Goal: Information Seeking & Learning: Understand process/instructions

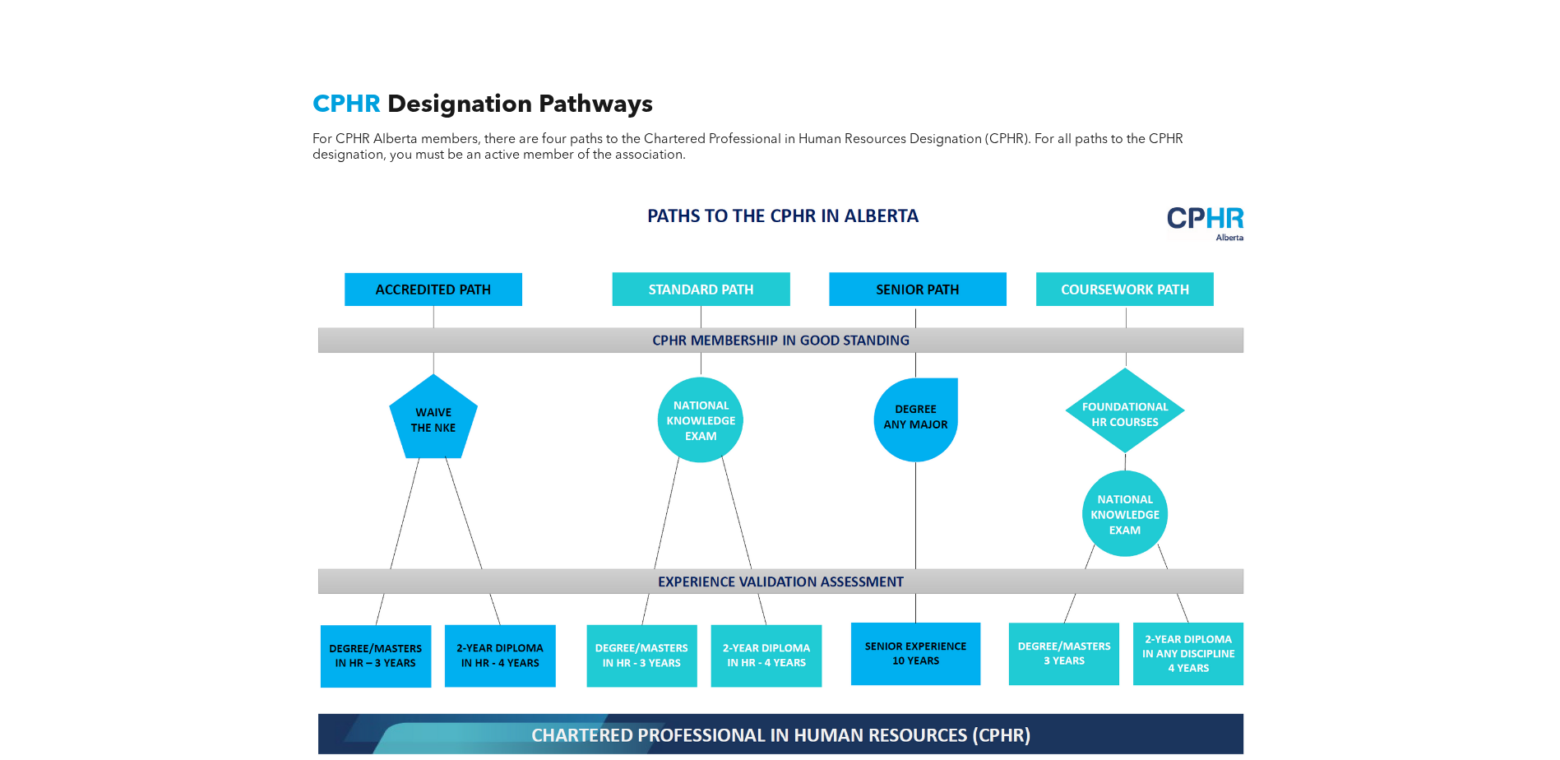
scroll to position [1234, 0]
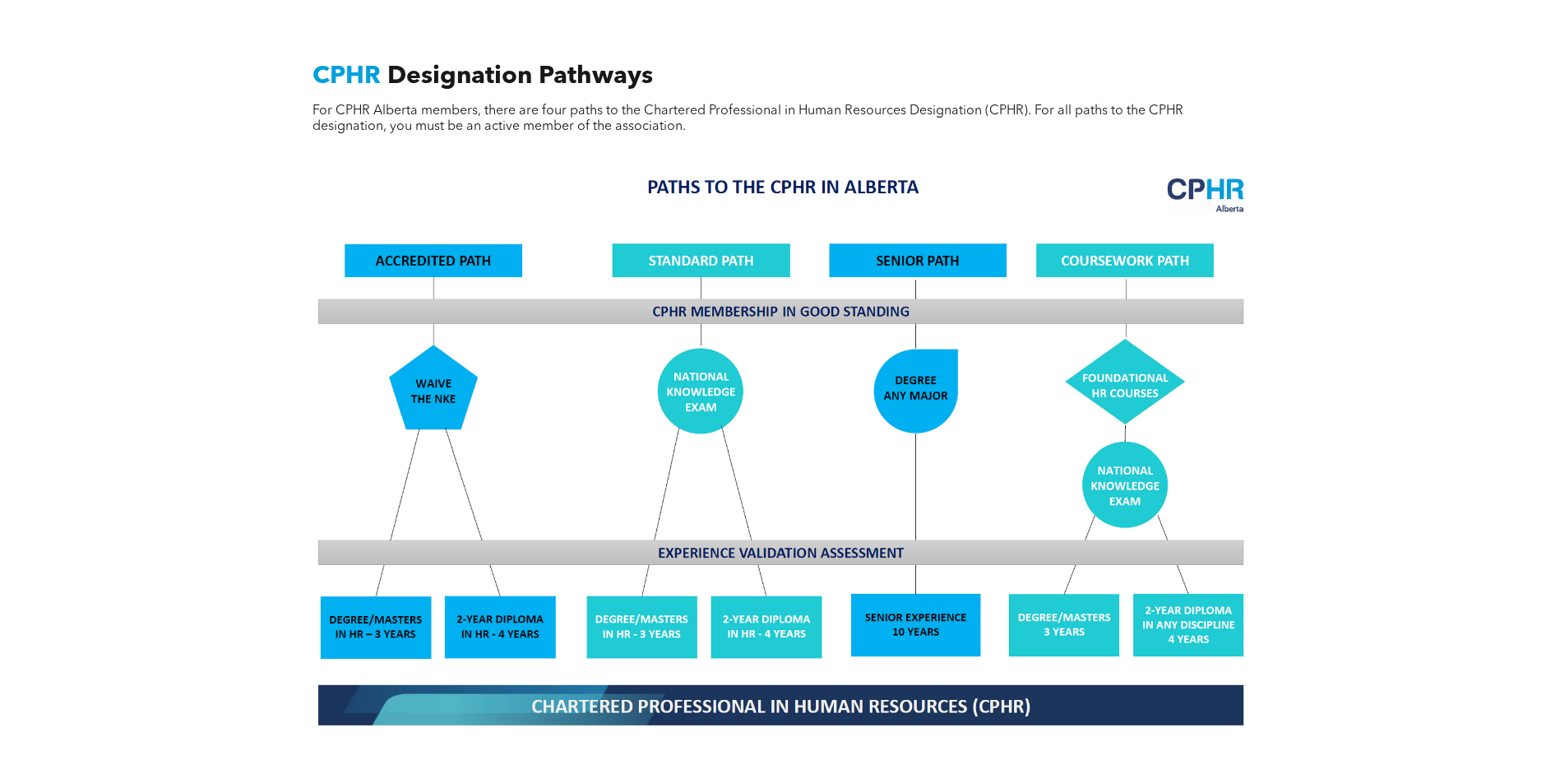
click at [401, 603] on img at bounding box center [780, 450] width 952 height 573
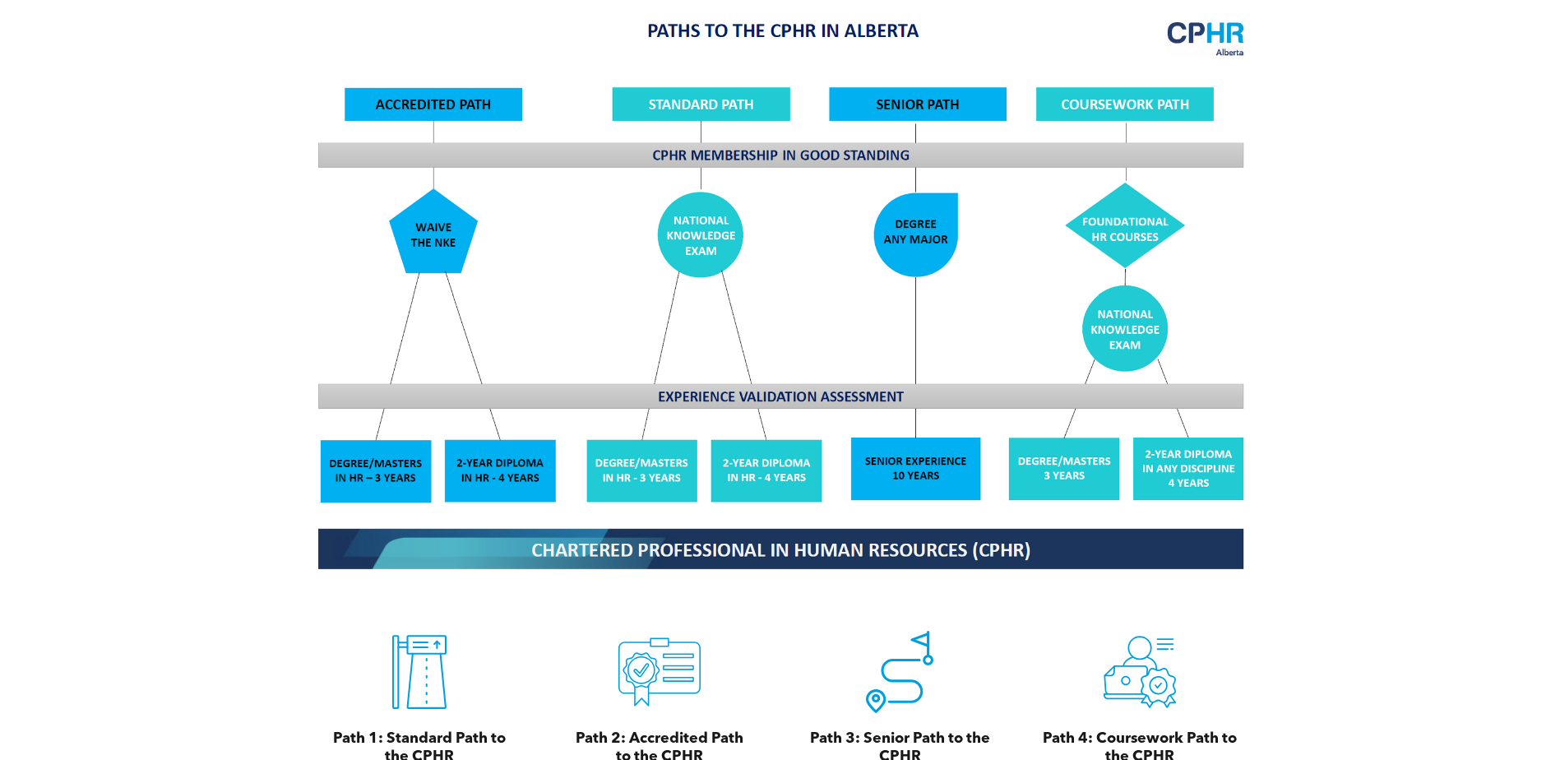
scroll to position [1480, 0]
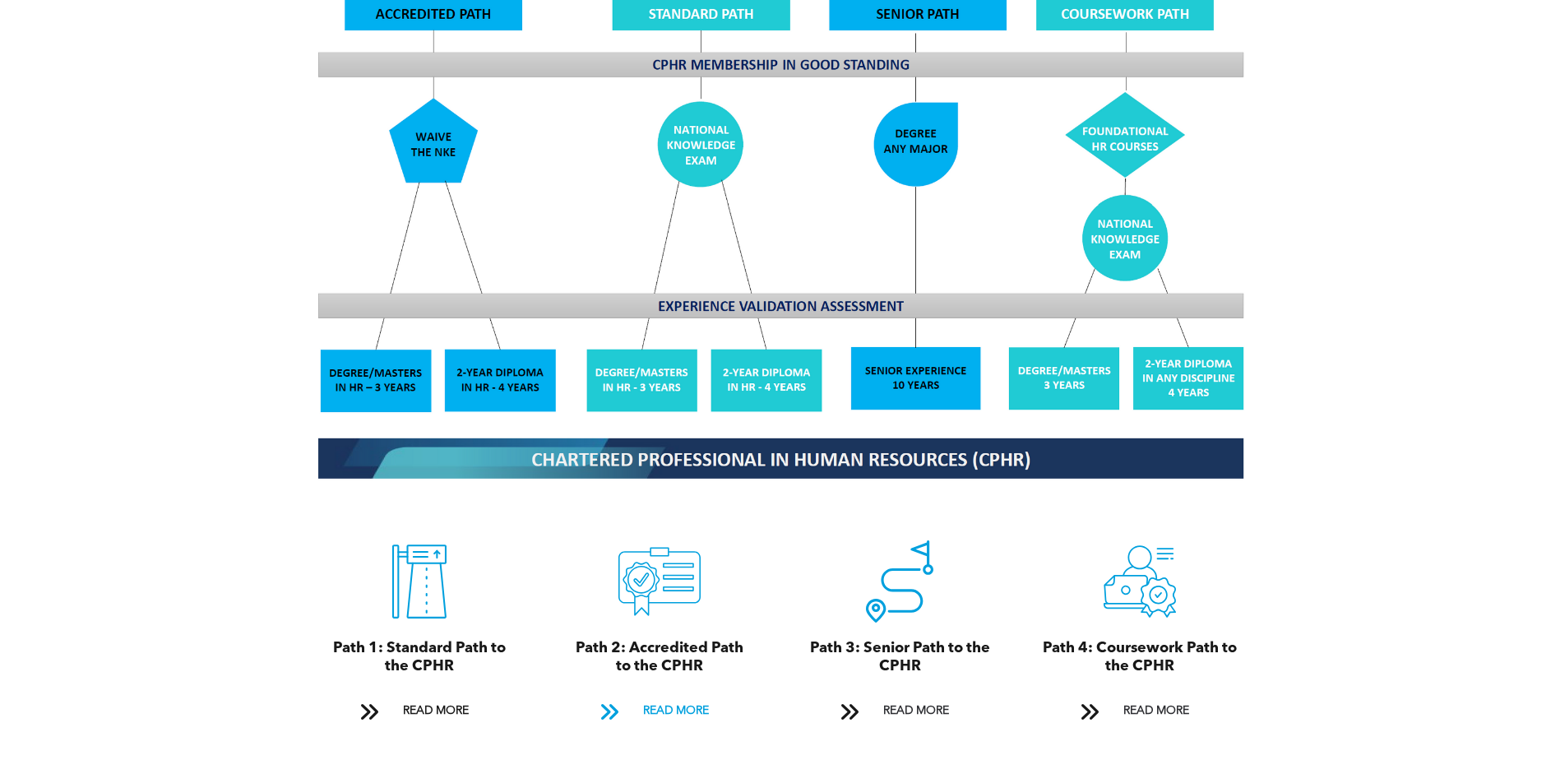
click at [663, 696] on span "READ MORE" at bounding box center [675, 711] width 77 height 30
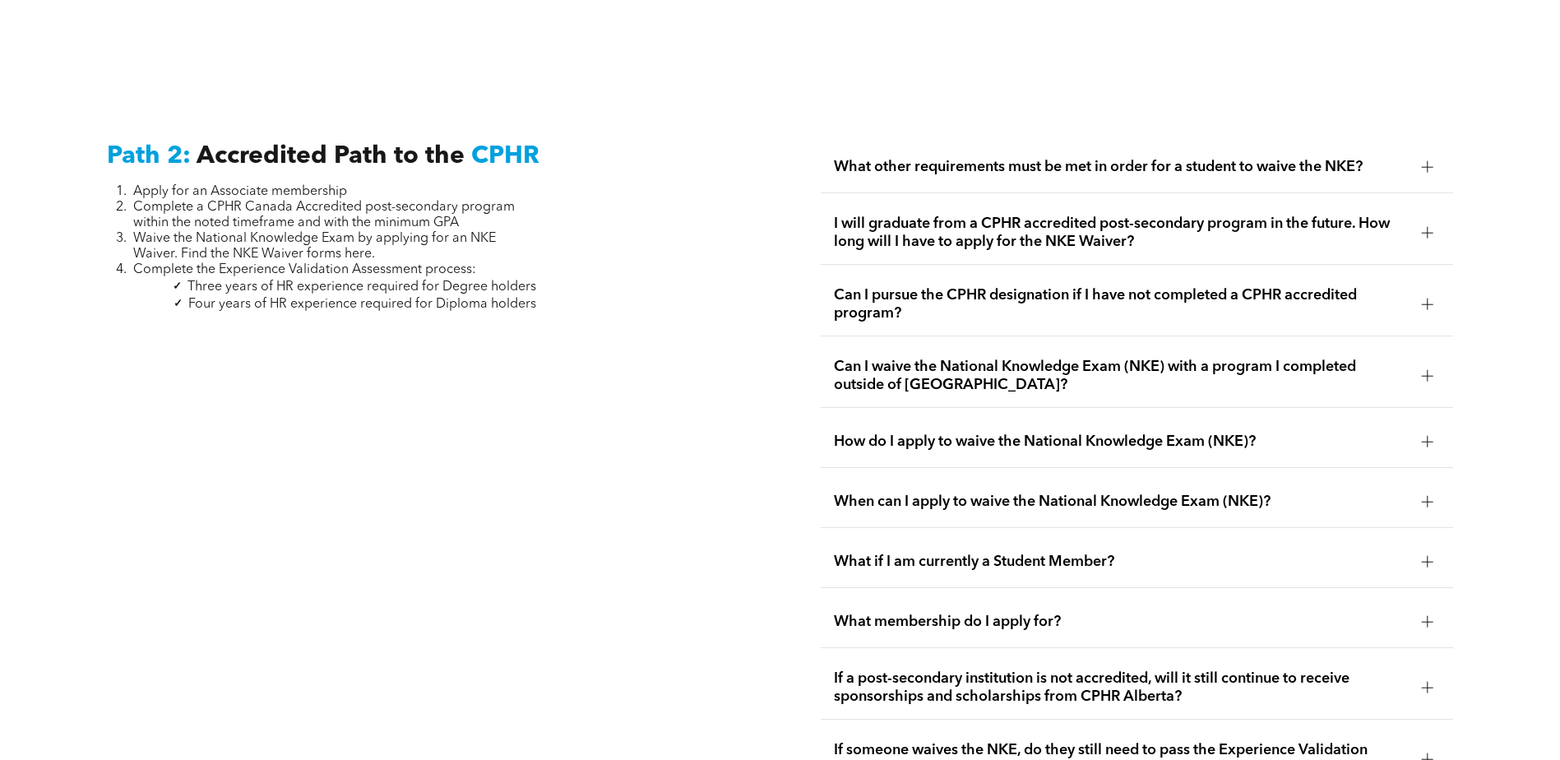
scroll to position [2687, 0]
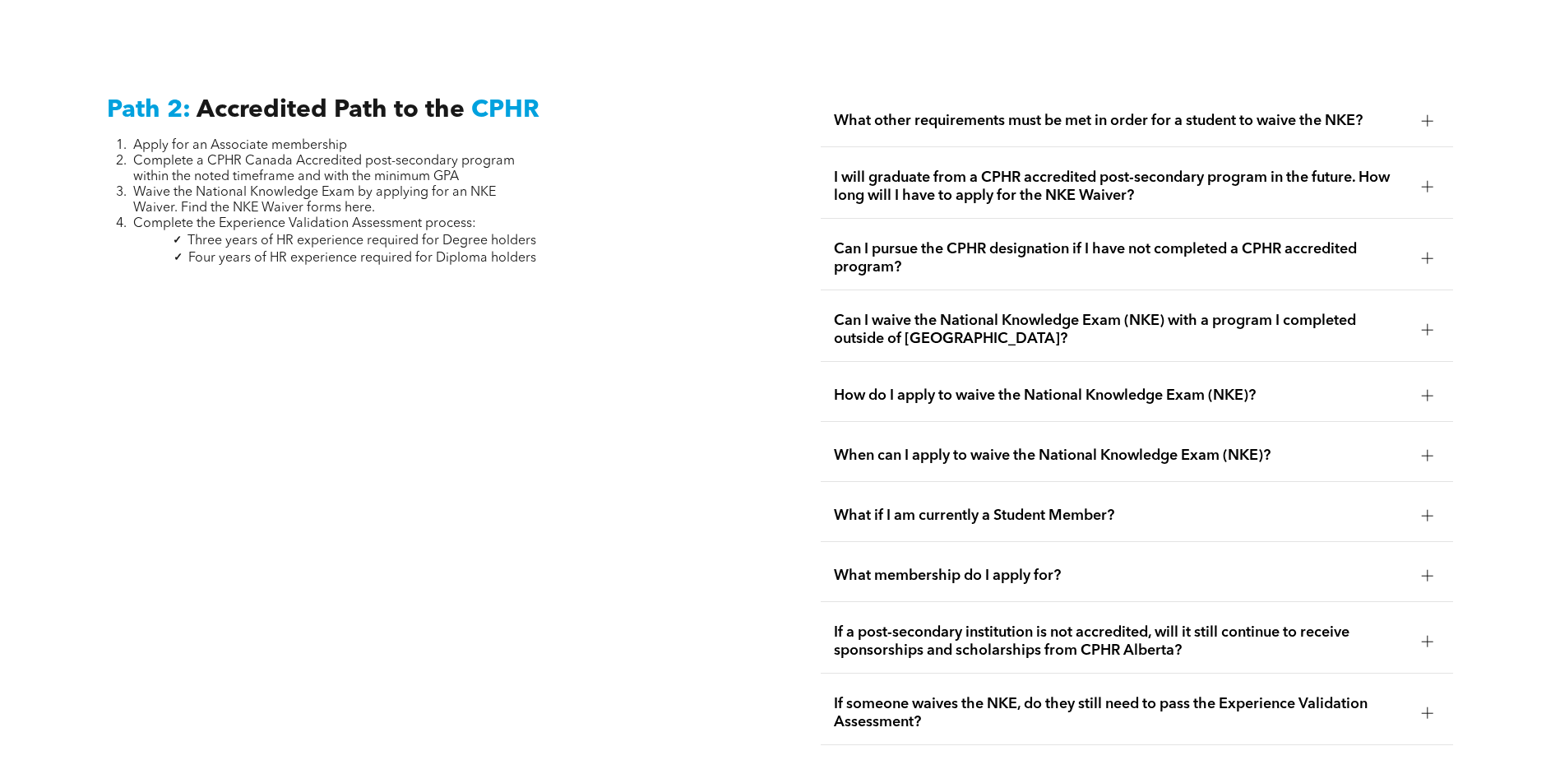
click at [1428, 443] on div at bounding box center [1427, 455] width 25 height 25
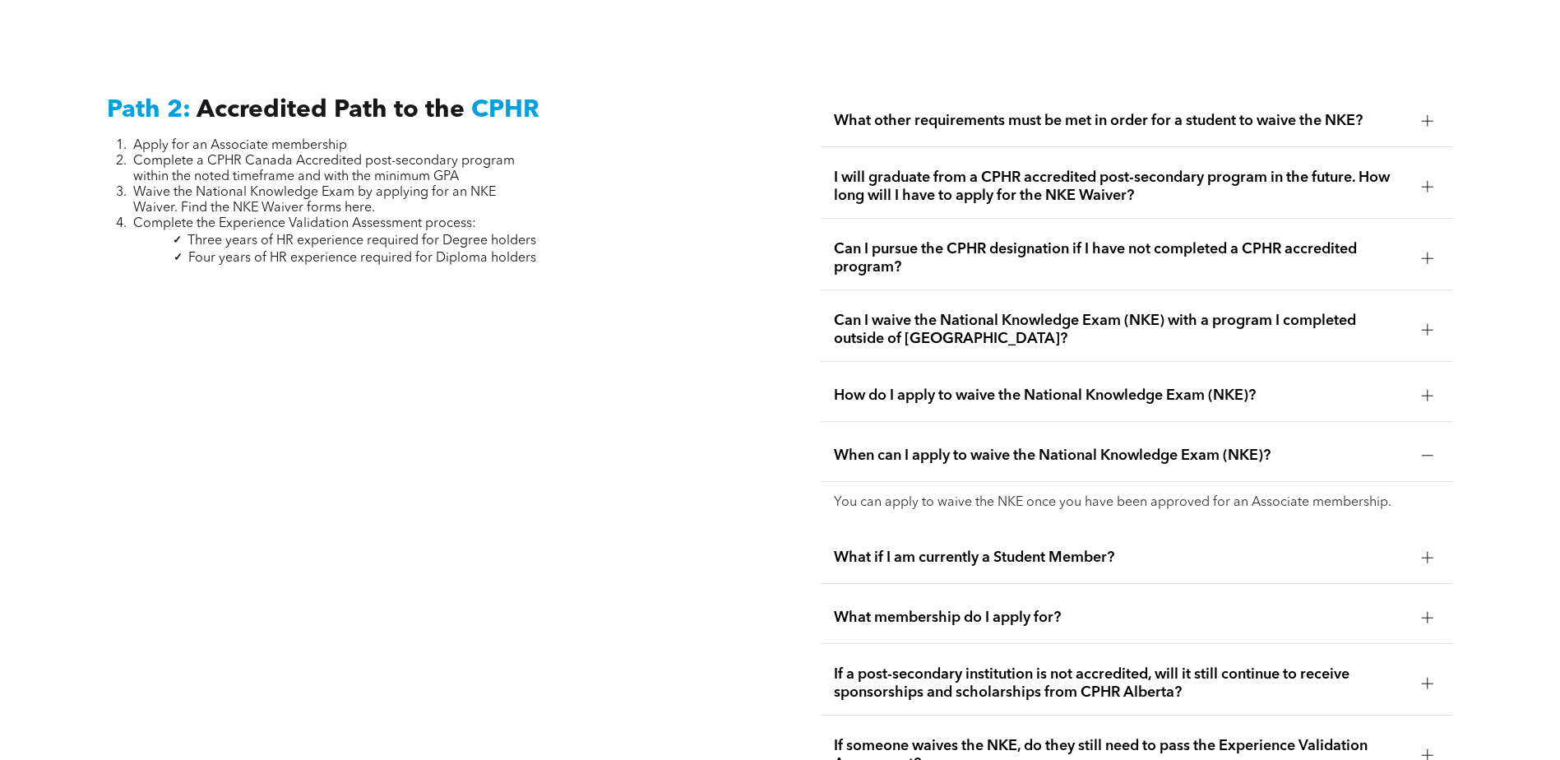
click at [1428, 443] on div at bounding box center [1427, 455] width 25 height 25
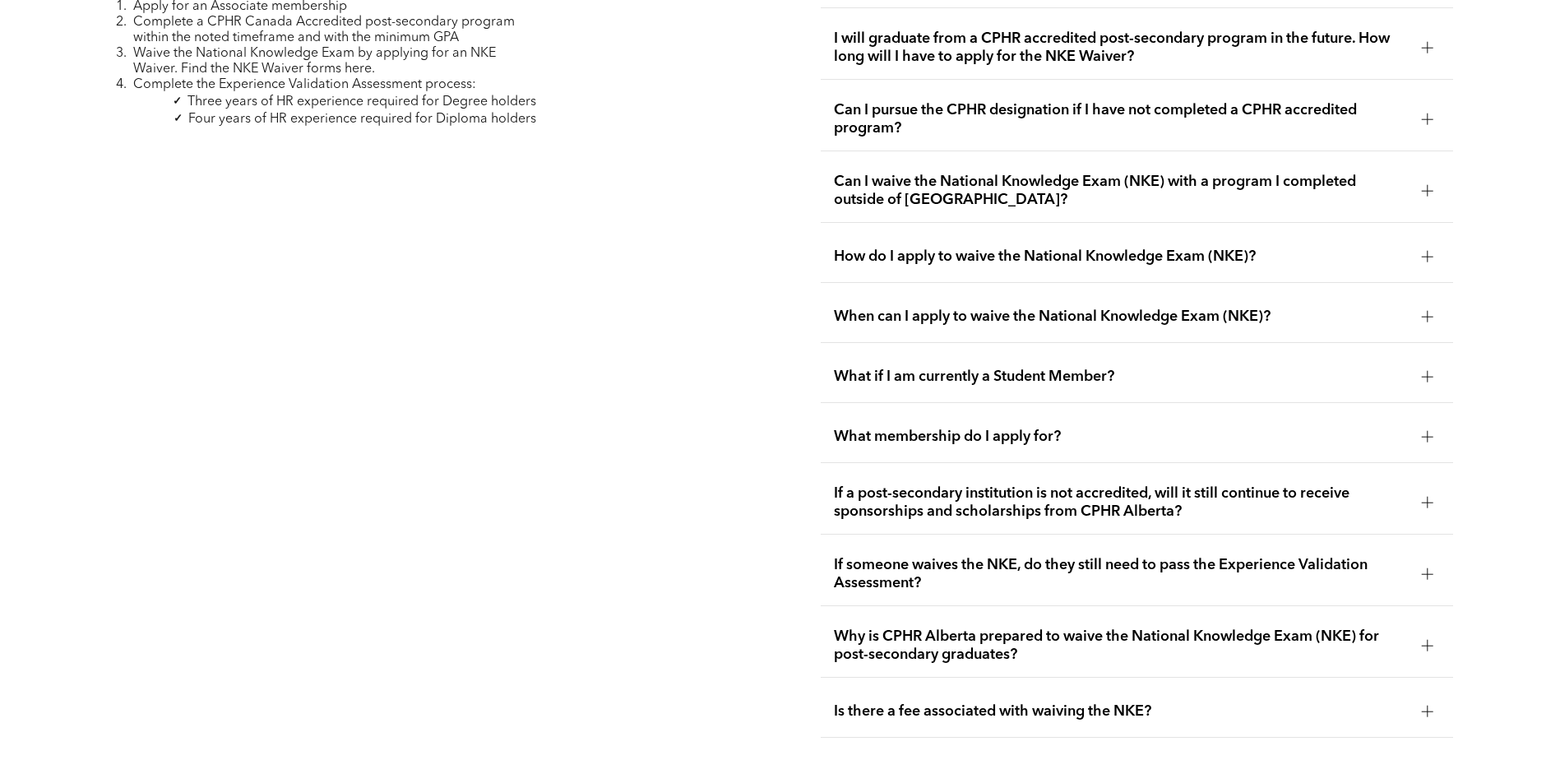
scroll to position [2851, 0]
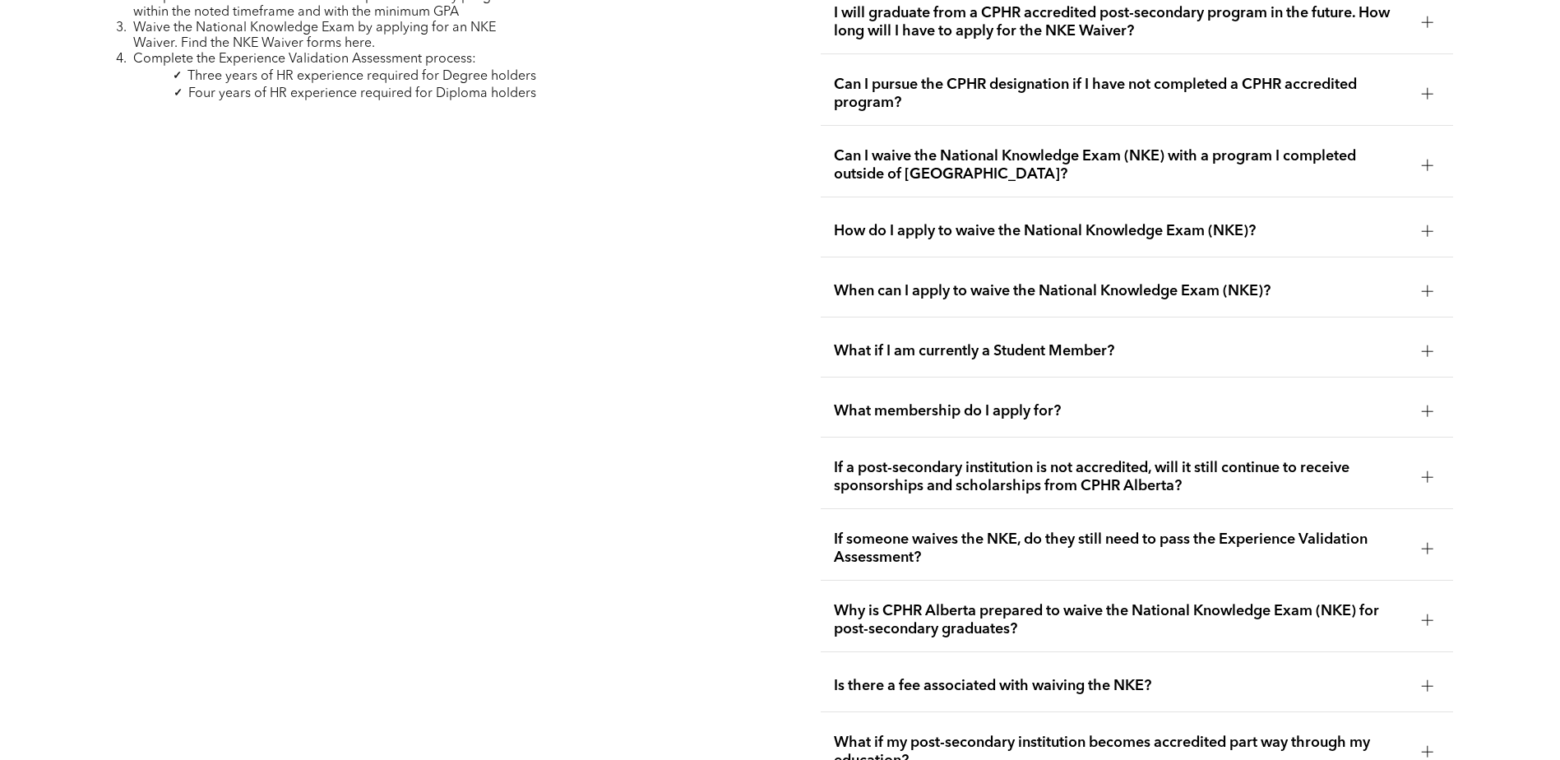
click at [1432, 405] on div at bounding box center [1428, 411] width 12 height 12
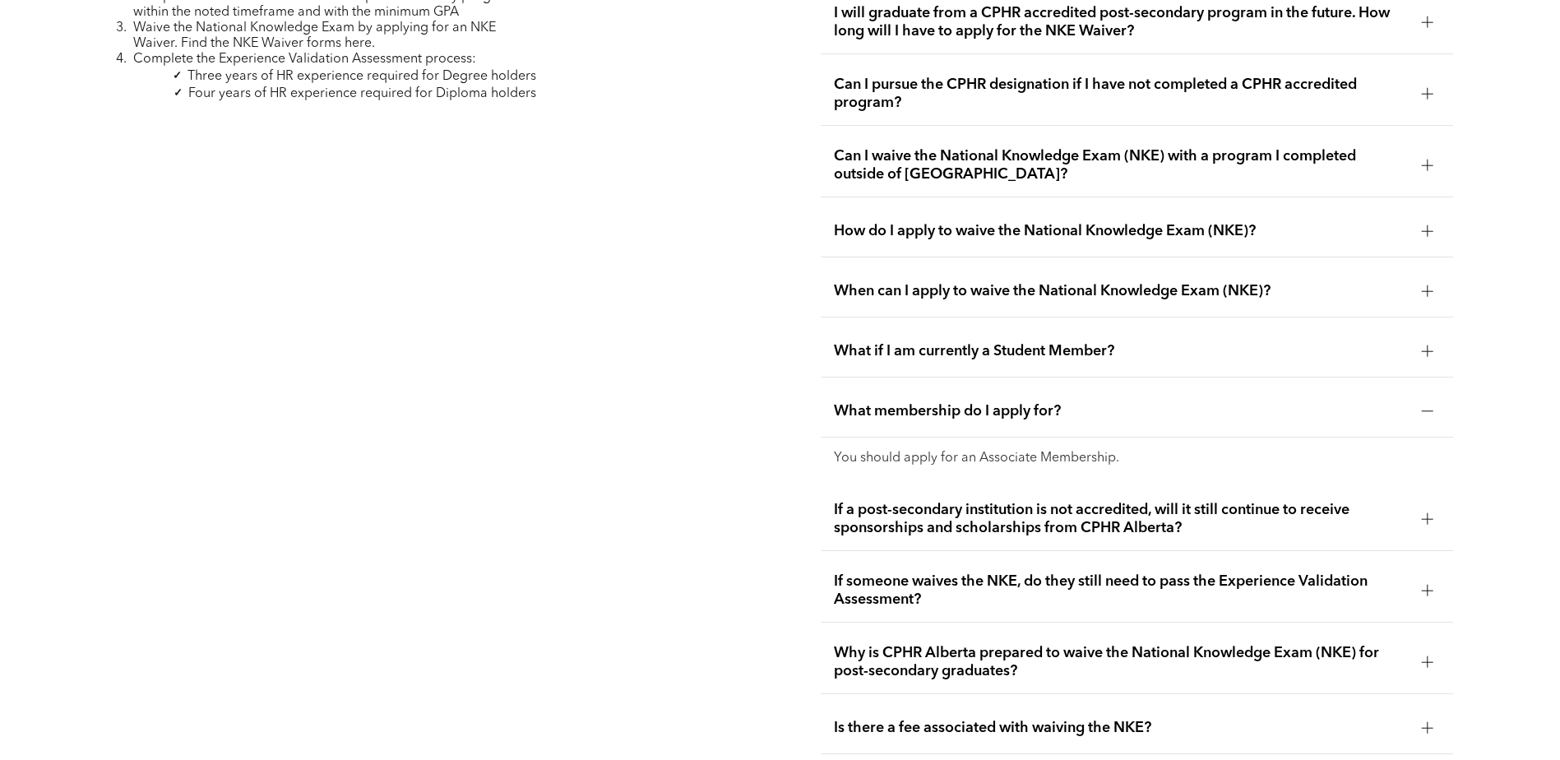
click at [1432, 405] on div at bounding box center [1428, 411] width 12 height 12
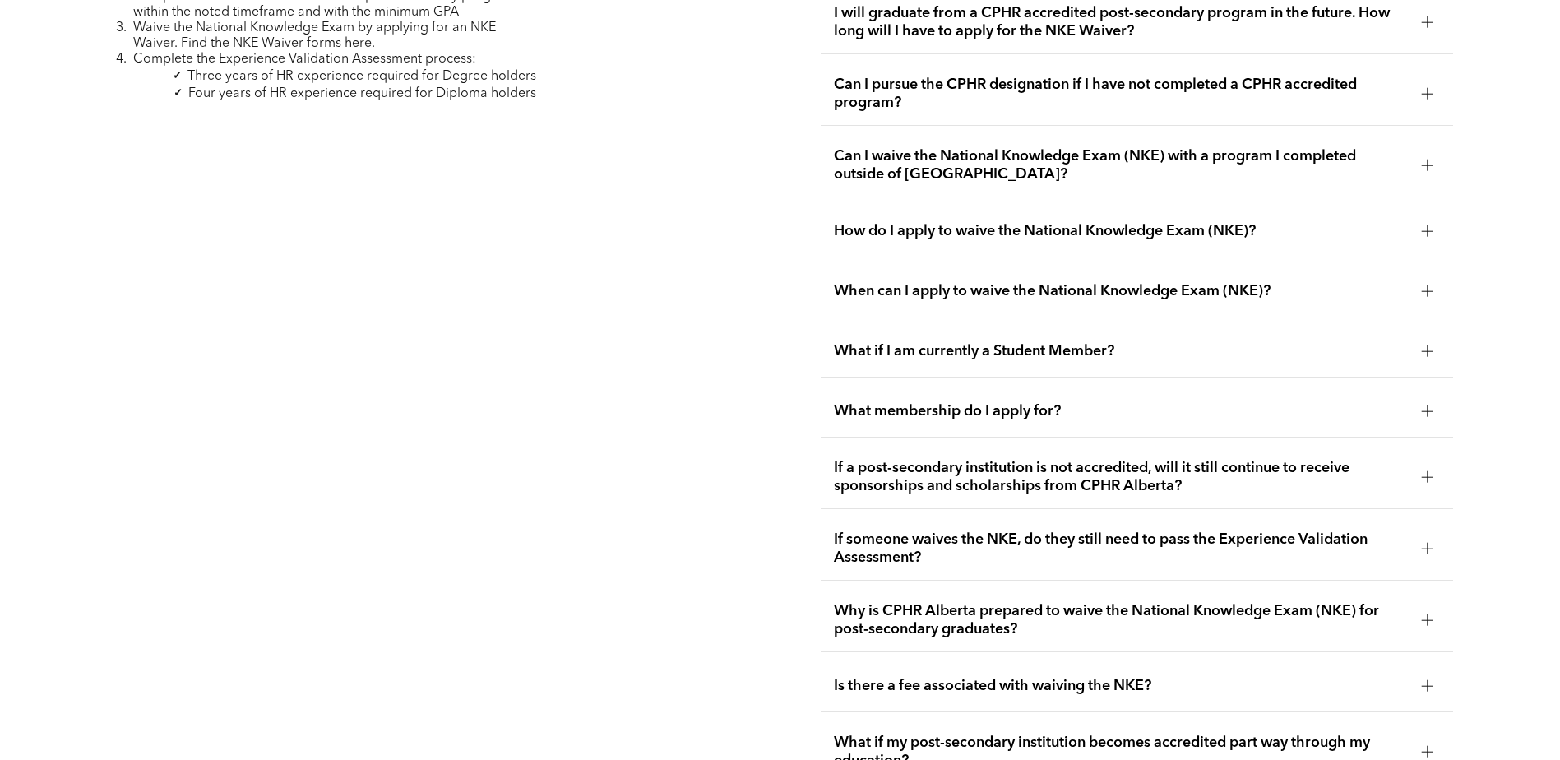
click at [1428, 543] on div at bounding box center [1427, 549] width 1 height 12
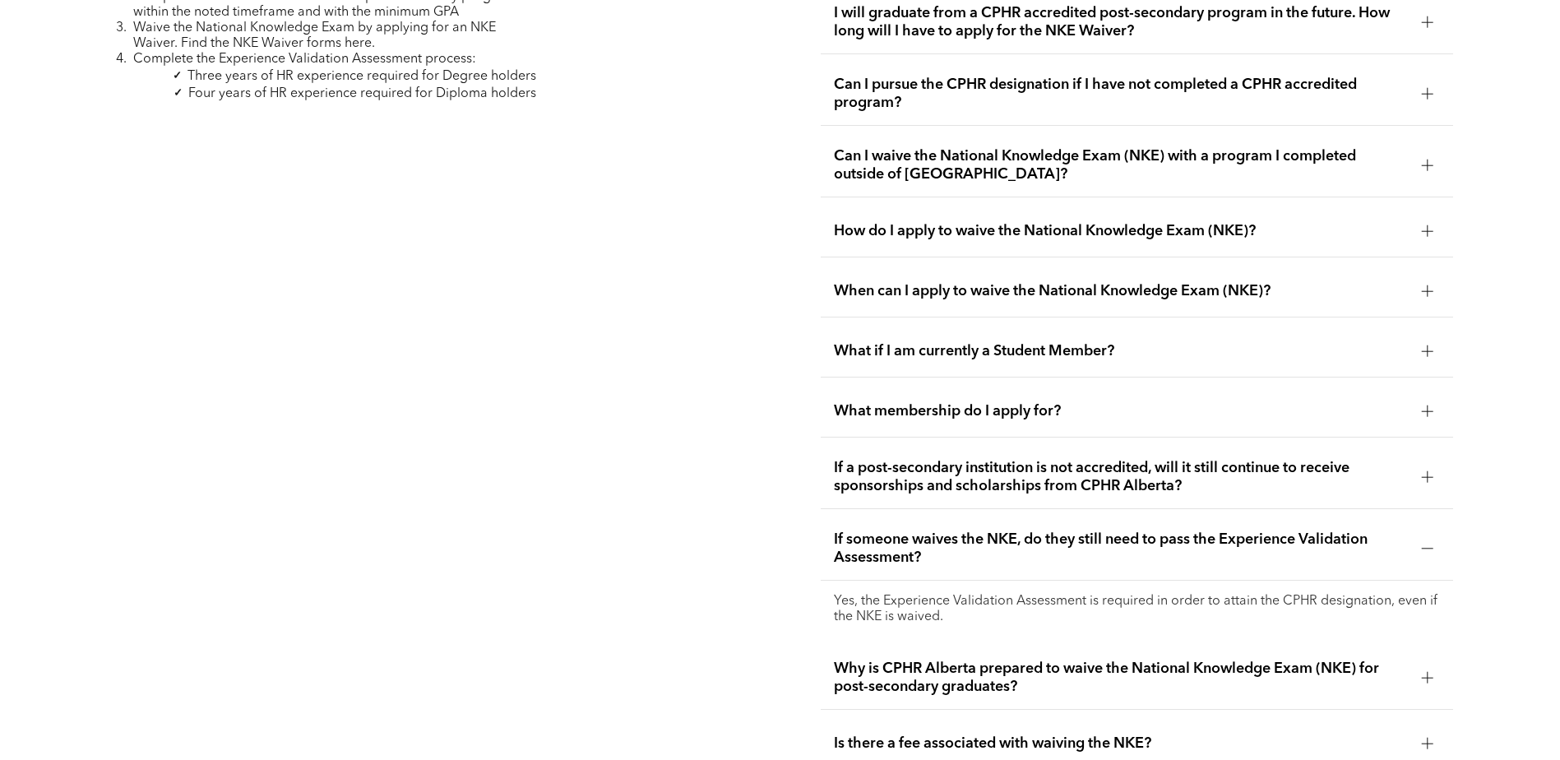
click at [1431, 536] on div at bounding box center [1427, 548] width 25 height 25
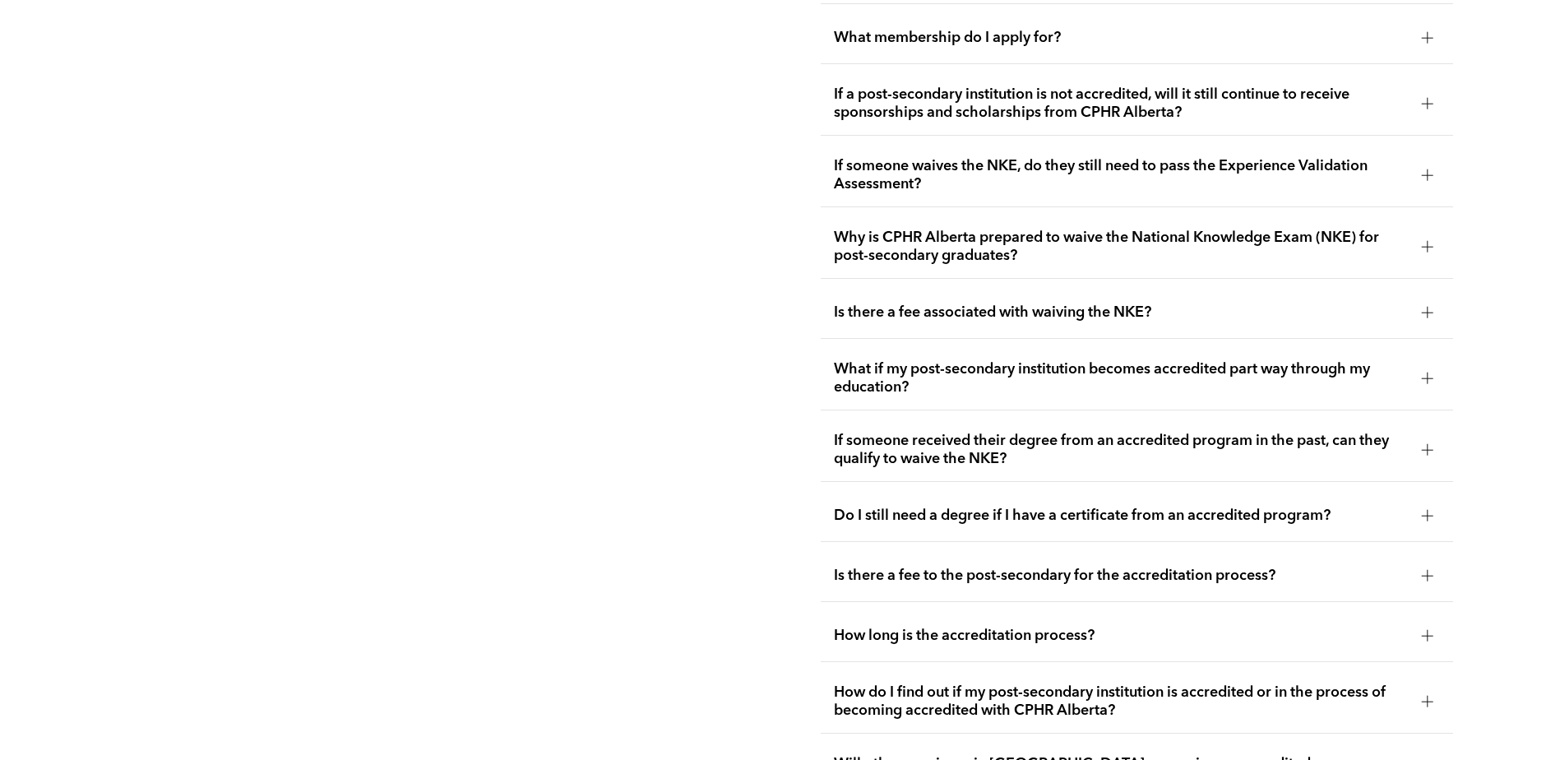
scroll to position [3262, 0]
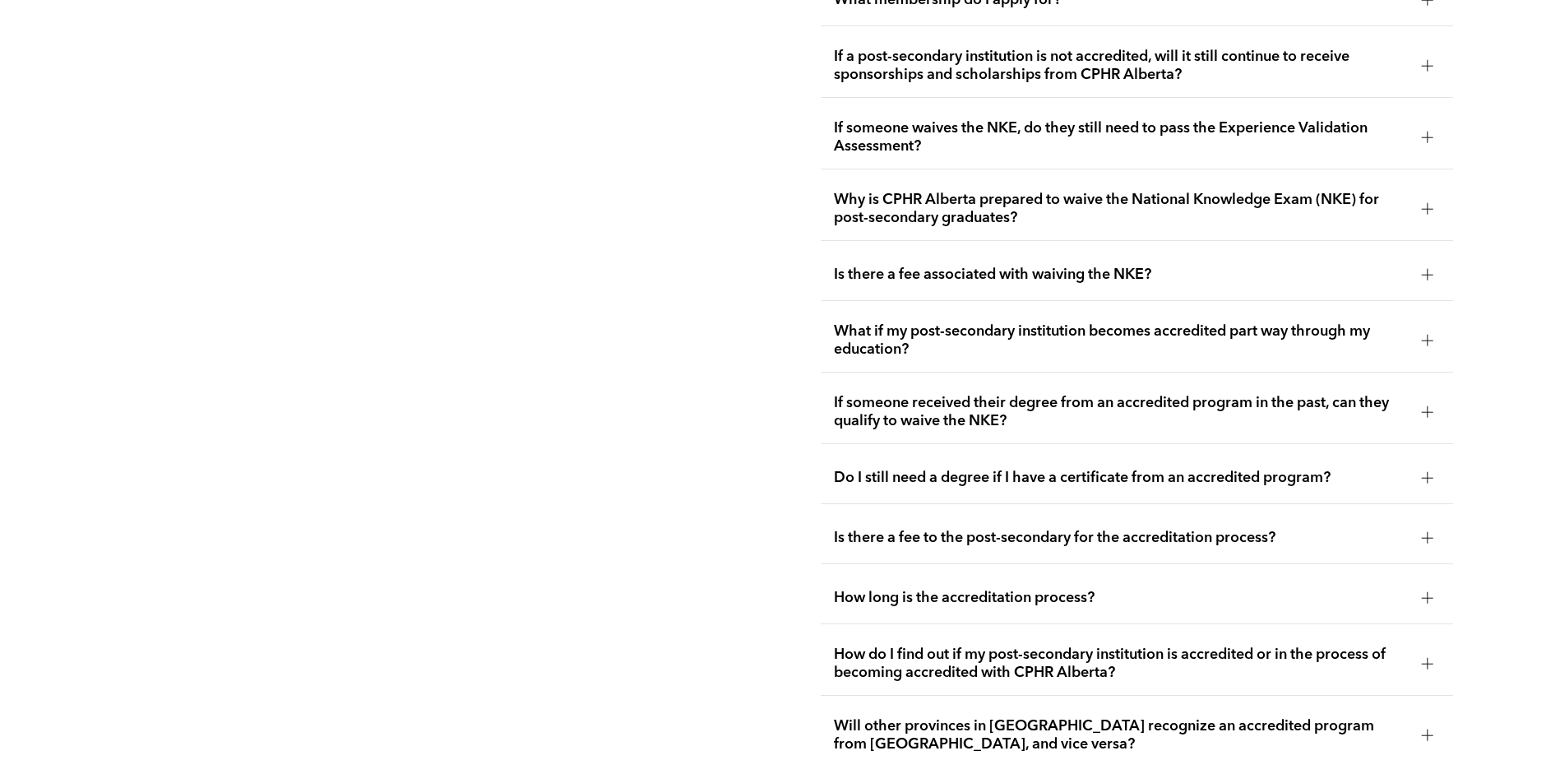
click at [1433, 592] on div at bounding box center [1428, 598] width 12 height 12
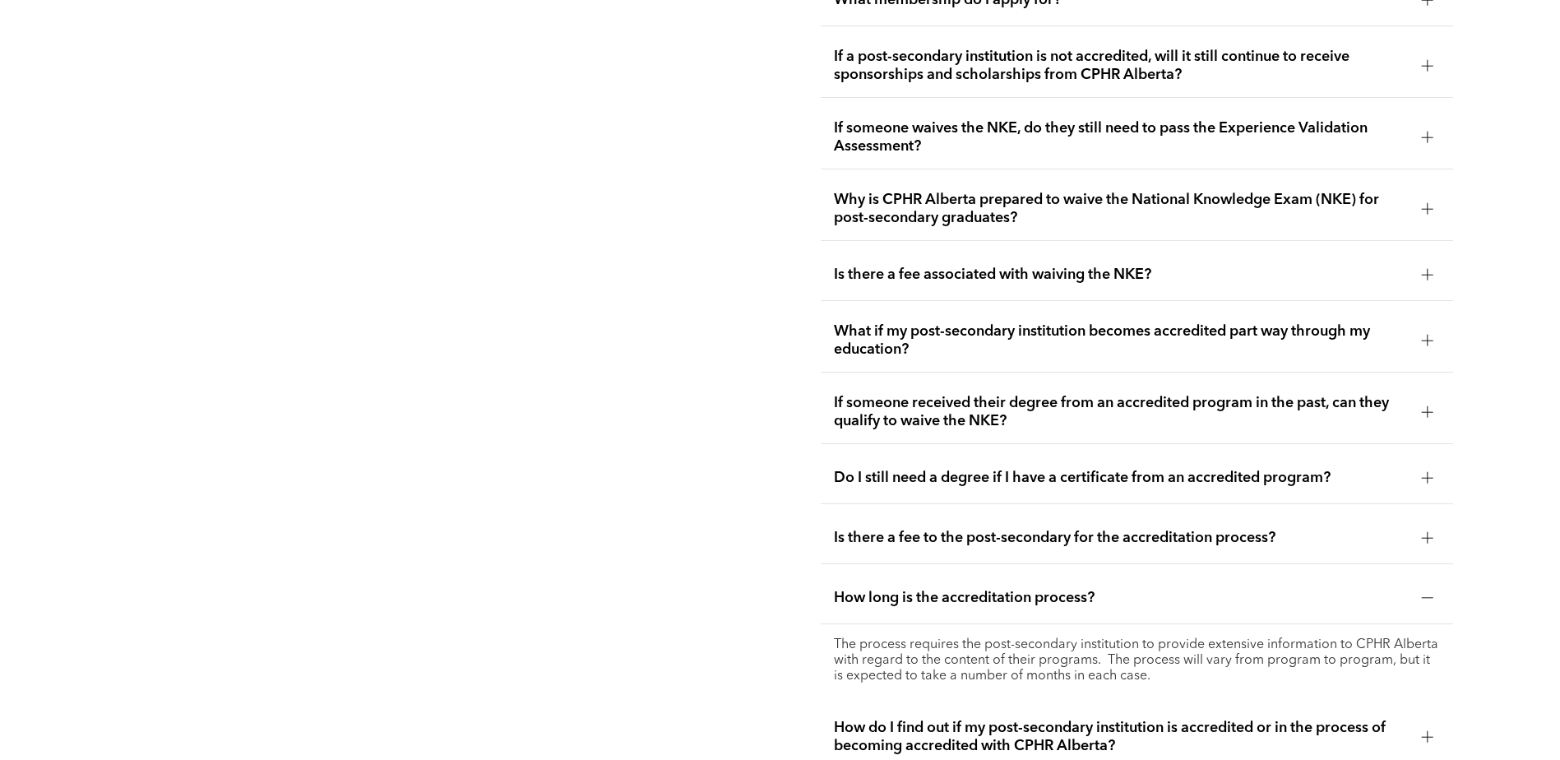
click at [1431, 586] on div at bounding box center [1427, 598] width 25 height 25
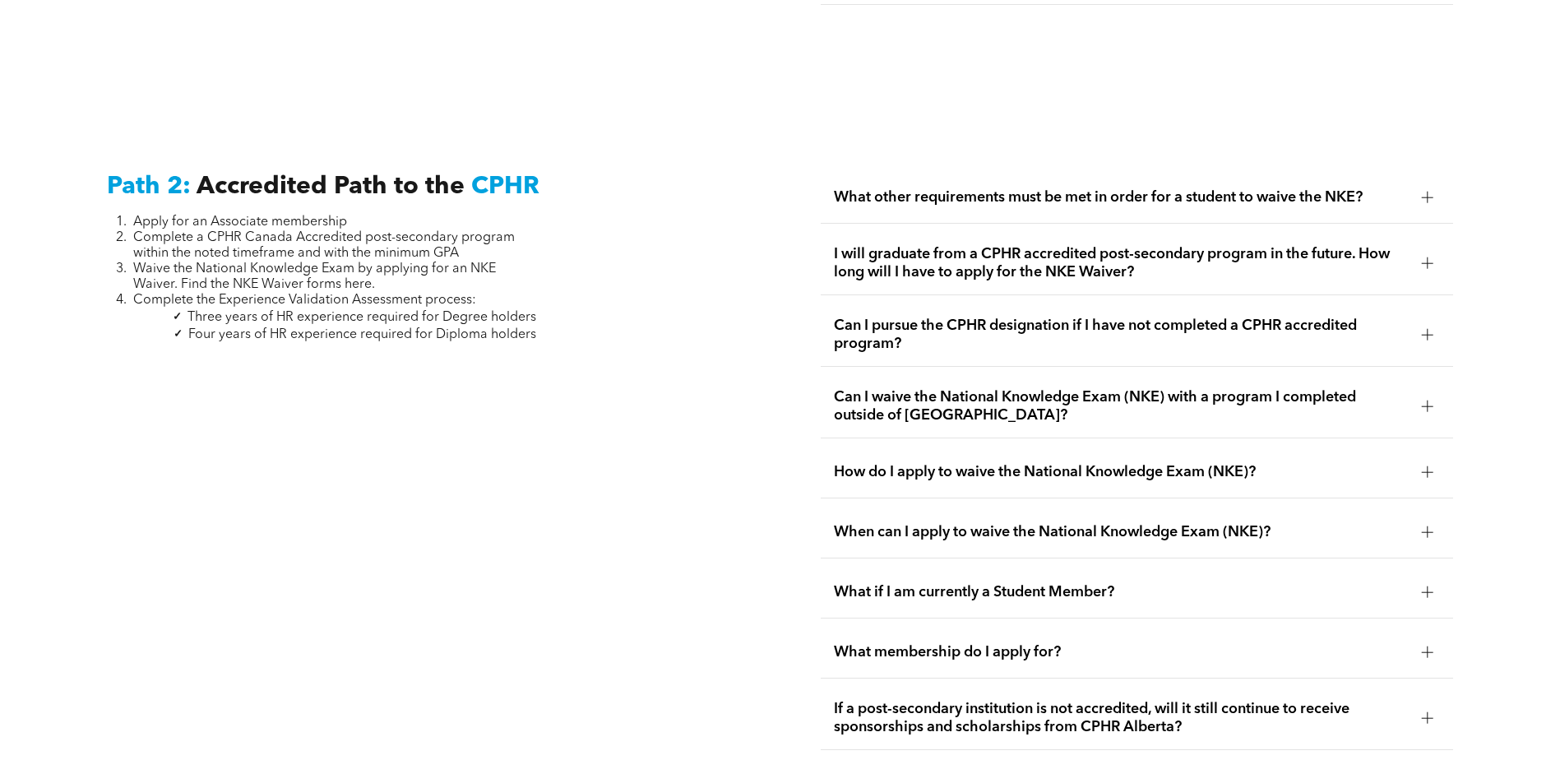
scroll to position [2605, 0]
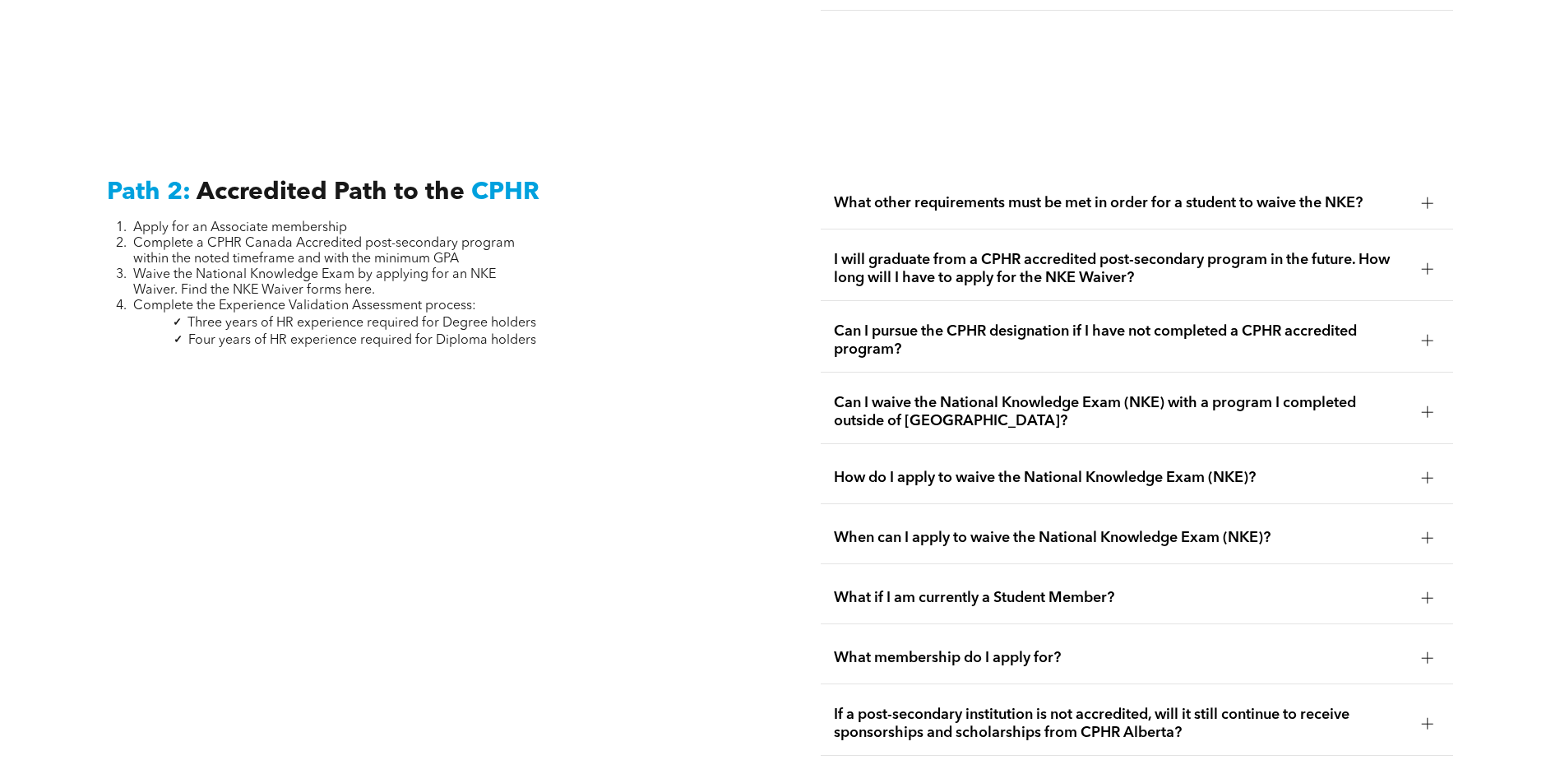
click at [226, 299] on span "Complete the Experience Validation Assessment process:" at bounding box center [304, 305] width 343 height 13
drag, startPoint x: 222, startPoint y: 285, endPoint x: 424, endPoint y: 283, distance: 201.5
click at [424, 299] on span "Complete the Experience Validation Assessment process:" at bounding box center [304, 305] width 343 height 13
drag, startPoint x: 424, startPoint y: 283, endPoint x: 393, endPoint y: 302, distance: 35.8
click at [393, 317] on span "Three years of HR experience required for Degree holders" at bounding box center [362, 323] width 349 height 13
